Goal: Task Accomplishment & Management: Manage account settings

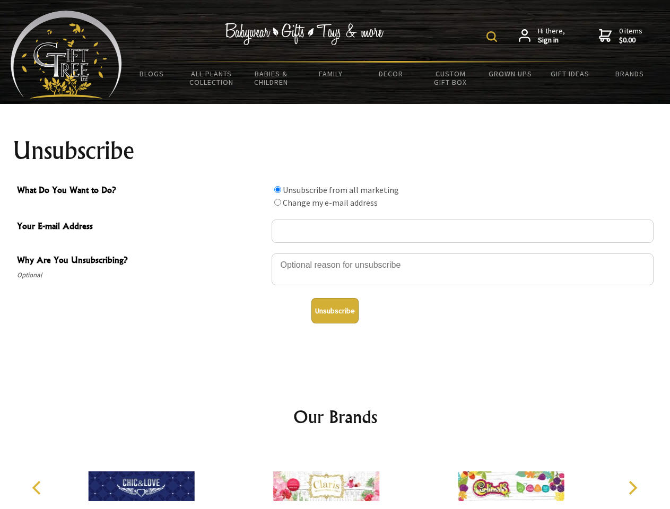
click at [493, 37] on img at bounding box center [491, 36] width 11 height 11
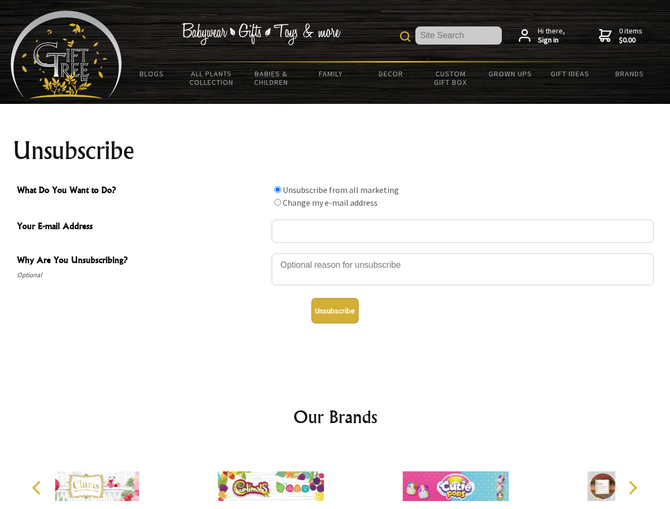
click at [335, 253] on div at bounding box center [462, 270] width 382 height 37
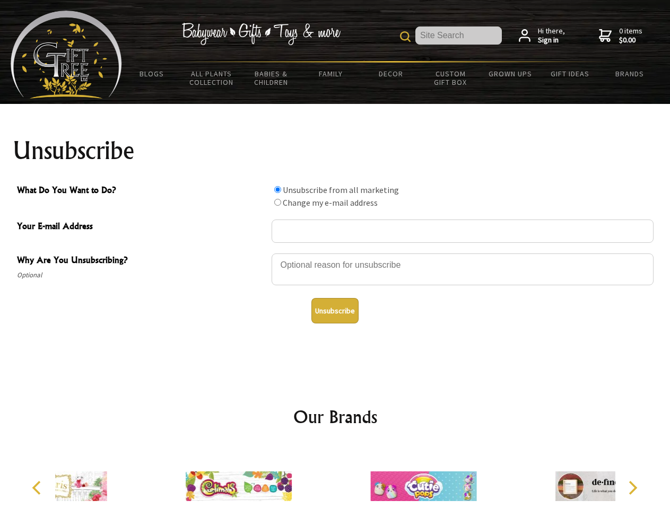
click at [277, 189] on input "What Do You Want to Do?" at bounding box center [277, 189] width 7 height 7
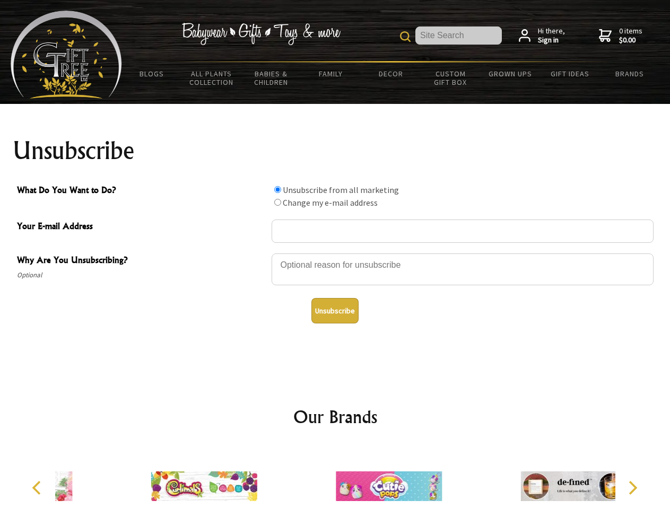
click at [277, 202] on input "What Do You Want to Do?" at bounding box center [277, 202] width 7 height 7
radio input "true"
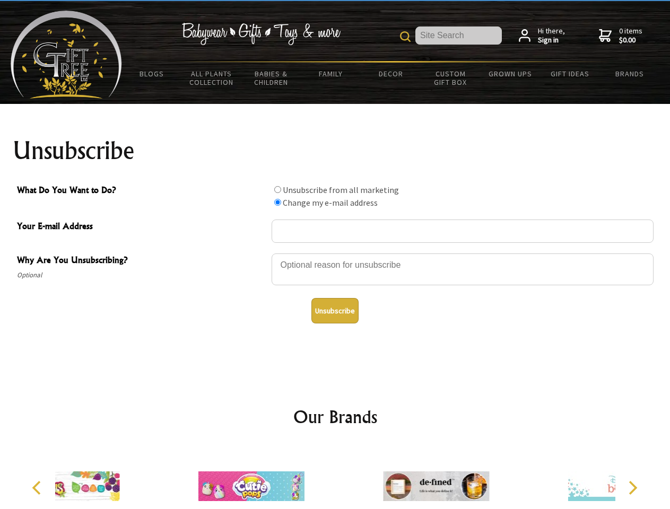
click at [335, 311] on button "Unsubscribe" at bounding box center [334, 310] width 47 height 25
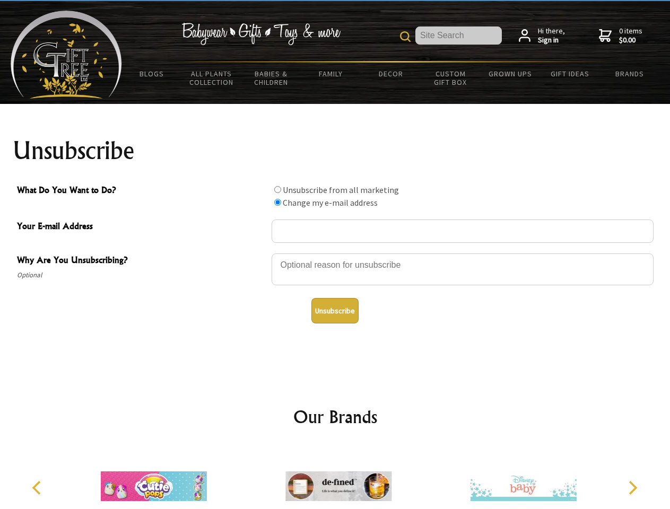
click at [38, 488] on icon "Previous" at bounding box center [38, 488] width 14 height 14
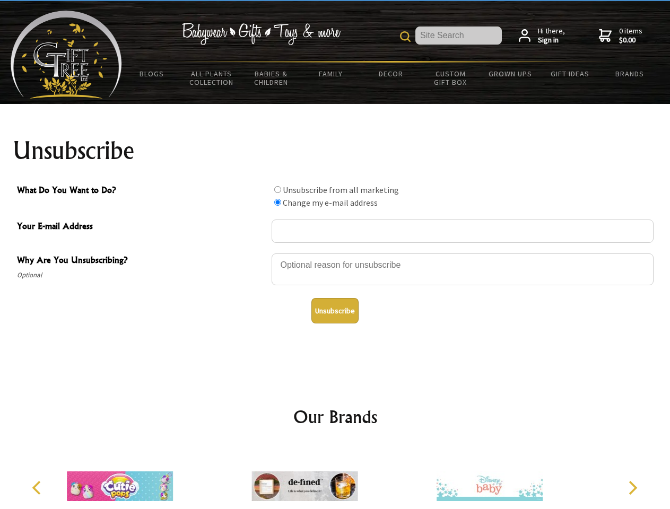
click at [632, 488] on icon "Next" at bounding box center [631, 488] width 14 height 14
